Goal: Navigation & Orientation: Understand site structure

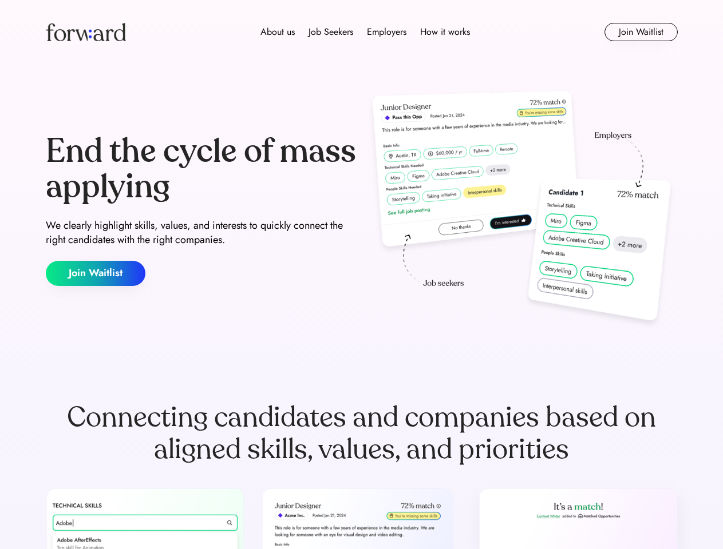
click at [361, 275] on div "End the cycle of mass applying We clearly highlight skills, values, and interes…" at bounding box center [362, 210] width 632 height 246
click at [362, 32] on div "About us Job Seekers Employers How it works" at bounding box center [365, 32] width 451 height 14
click at [86, 32] on img at bounding box center [86, 32] width 80 height 18
click at [365, 32] on div "About us Job Seekers Employers How it works" at bounding box center [365, 32] width 451 height 14
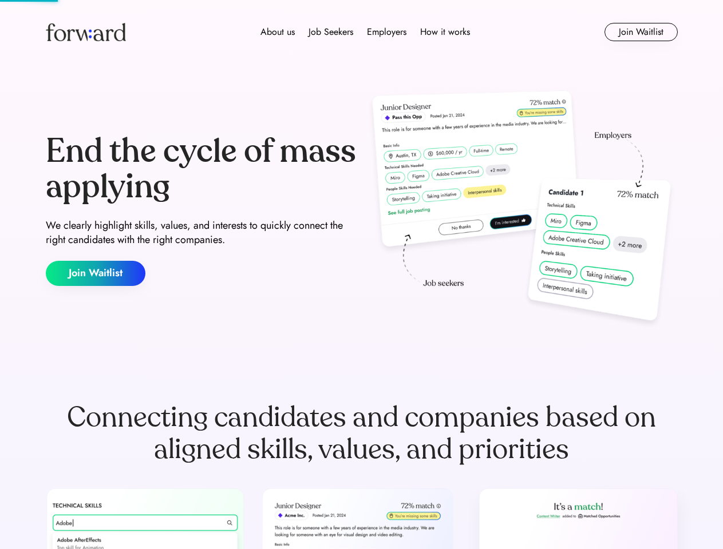
click at [278, 32] on div "About us" at bounding box center [277, 32] width 34 height 14
click at [331, 32] on div "Job Seekers" at bounding box center [330, 32] width 45 height 14
click at [386, 32] on div "Employers" at bounding box center [386, 32] width 39 height 14
click at [444, 32] on div "How it works" at bounding box center [445, 32] width 50 height 14
click at [640, 32] on button "Join Waitlist" at bounding box center [640, 32] width 73 height 18
